Goal: Task Accomplishment & Management: Use online tool/utility

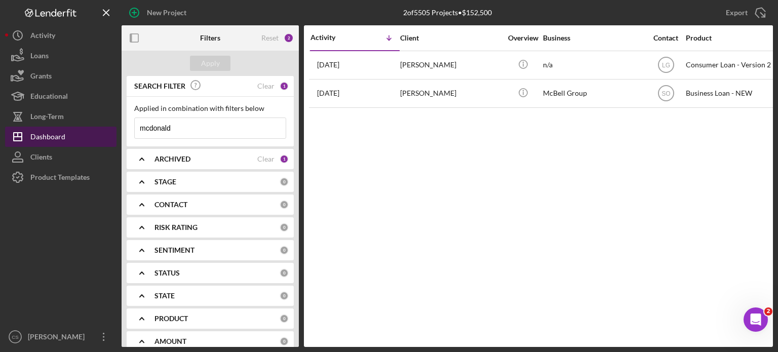
drag, startPoint x: 196, startPoint y: 126, endPoint x: 88, endPoint y: 127, distance: 107.9
click at [89, 127] on div "New Project 2 of 5505 Projects • $152,500 [PERSON_NAME] Export Icon/Export Filt…" at bounding box center [389, 173] width 768 height 347
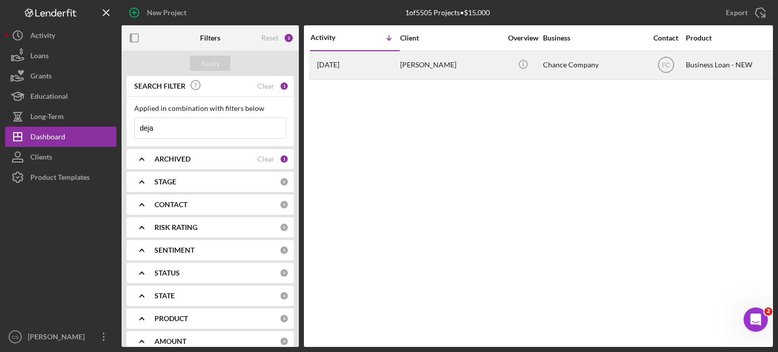
type input "deja"
click at [340, 68] on time "[DATE]" at bounding box center [328, 65] width 22 height 8
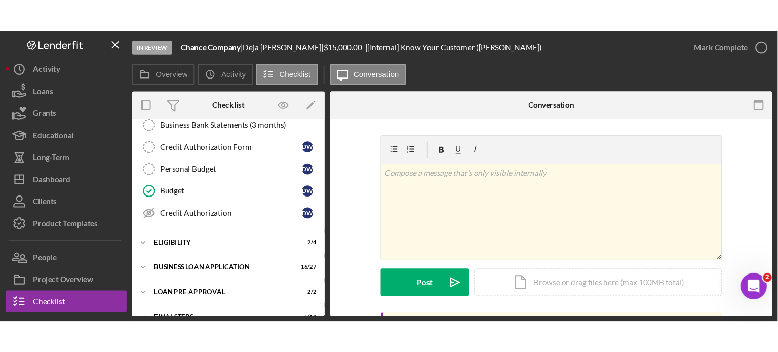
scroll to position [189, 0]
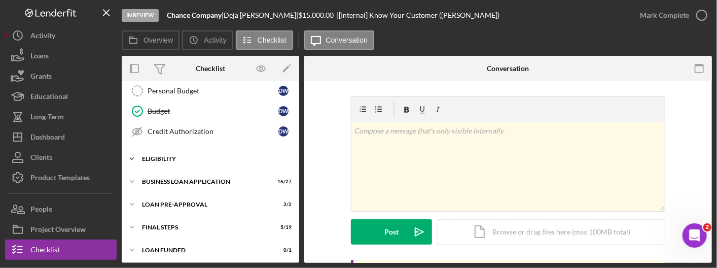
click at [130, 158] on icon "Icon/Expander" at bounding box center [132, 158] width 20 height 20
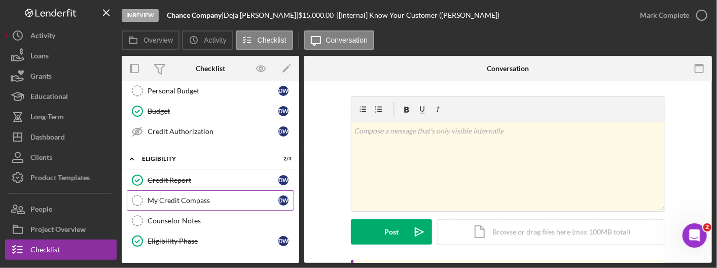
click at [154, 192] on link "My Credit Compass My Credit Compass D W" at bounding box center [210, 200] width 167 height 20
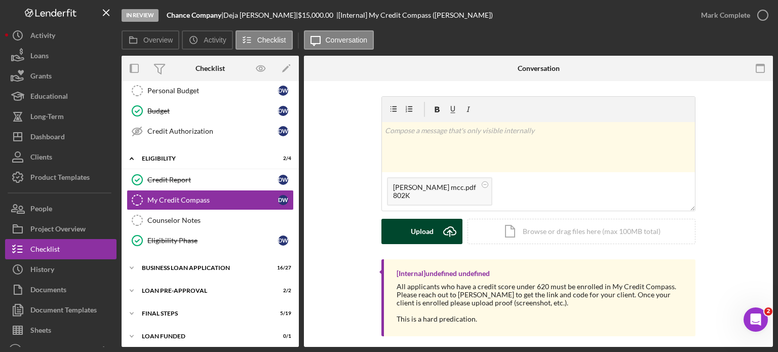
click at [452, 234] on icon "Icon/Upload" at bounding box center [449, 231] width 25 height 25
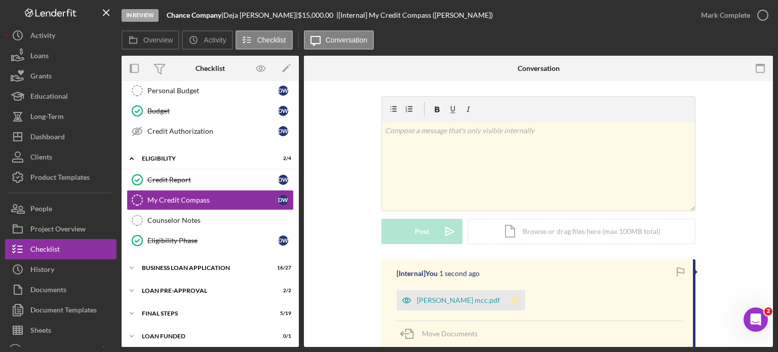
click at [505, 302] on icon "Icon/Star" at bounding box center [515, 300] width 20 height 20
click at [764, 18] on icon "button" at bounding box center [762, 15] width 25 height 25
